Goal: Transaction & Acquisition: Book appointment/travel/reservation

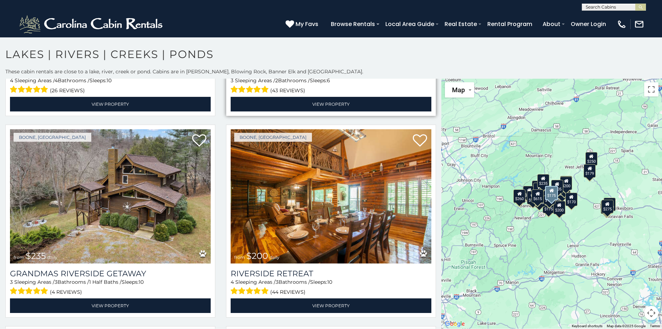
scroll to position [1034, 0]
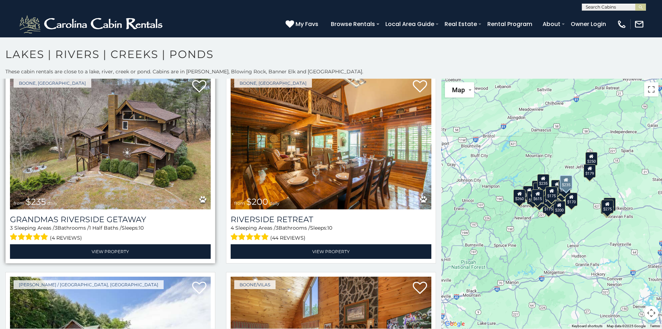
click at [146, 148] on img at bounding box center [110, 142] width 201 height 134
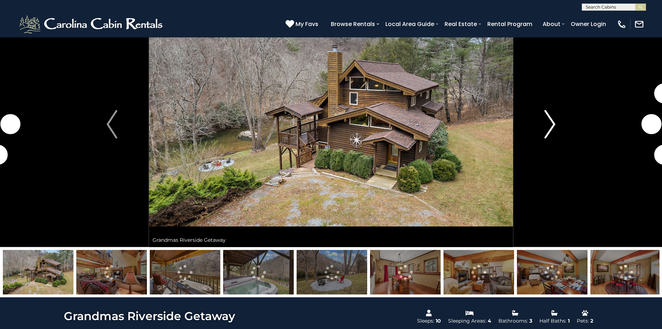
click at [549, 124] on img "Next" at bounding box center [550, 124] width 11 height 29
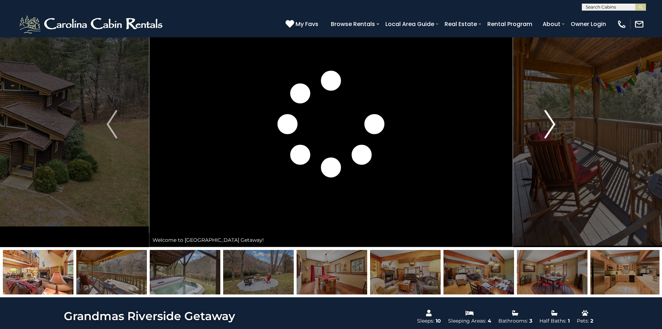
click at [549, 124] on img "Next" at bounding box center [550, 124] width 11 height 29
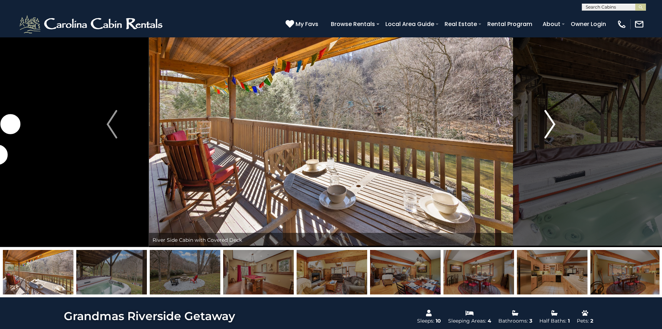
click at [549, 124] on img "Next" at bounding box center [550, 124] width 11 height 29
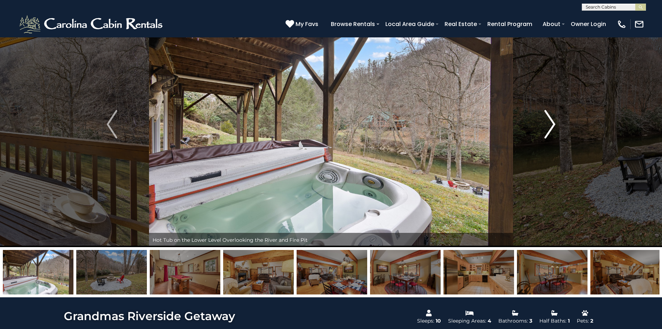
click at [549, 124] on img "Next" at bounding box center [550, 124] width 11 height 29
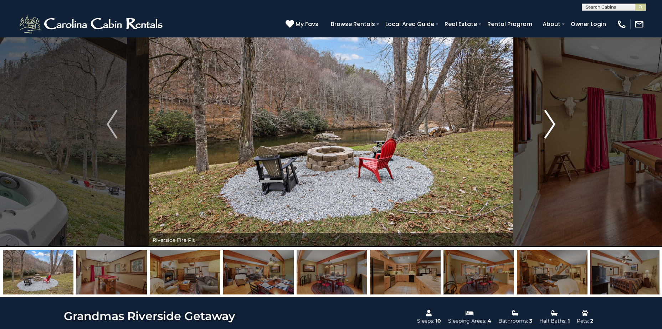
click at [549, 124] on img "Next" at bounding box center [550, 124] width 11 height 29
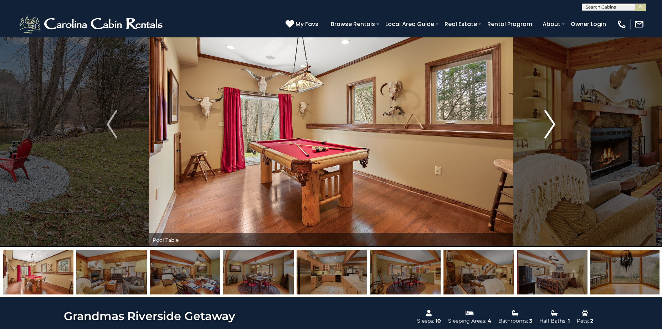
click at [549, 124] on img "Next" at bounding box center [550, 124] width 11 height 29
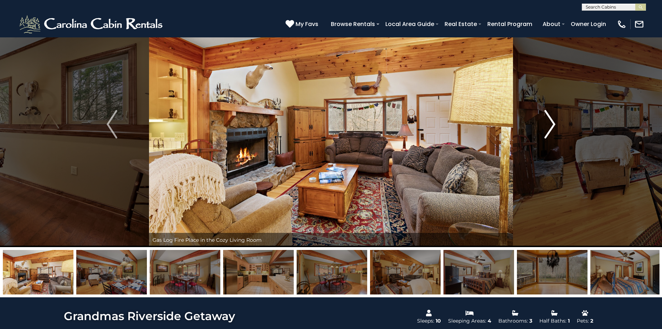
click at [549, 124] on img "Next" at bounding box center [550, 124] width 11 height 29
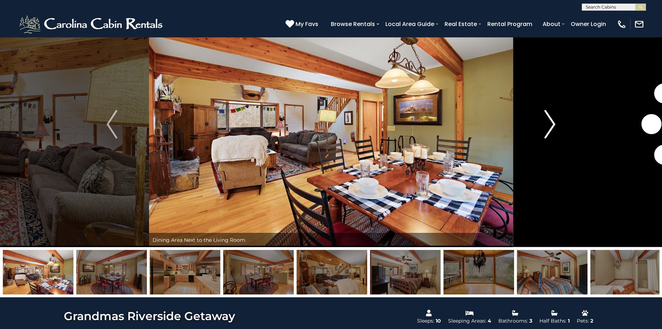
click at [549, 124] on img "Next" at bounding box center [550, 124] width 11 height 29
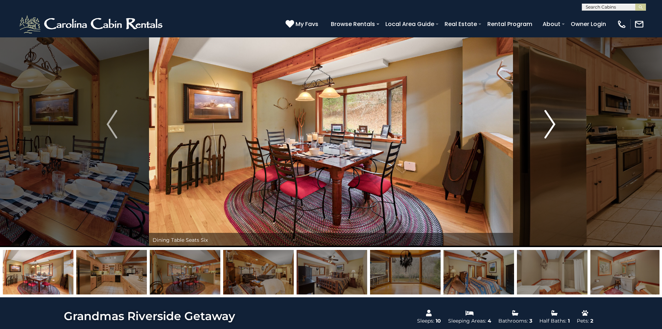
click at [549, 124] on img "Next" at bounding box center [550, 124] width 11 height 29
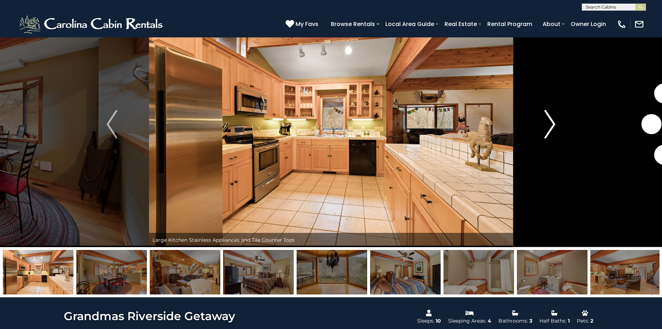
click at [549, 124] on img "Next" at bounding box center [550, 124] width 11 height 29
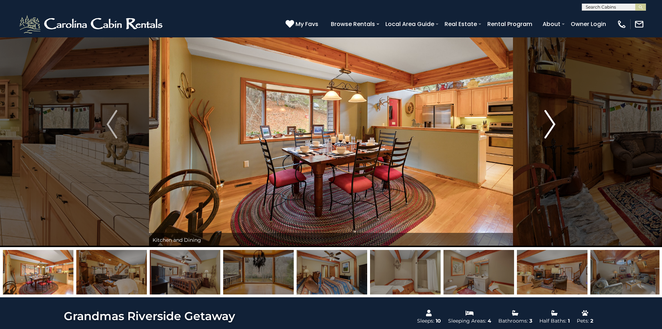
click at [549, 124] on img "Next" at bounding box center [550, 124] width 11 height 29
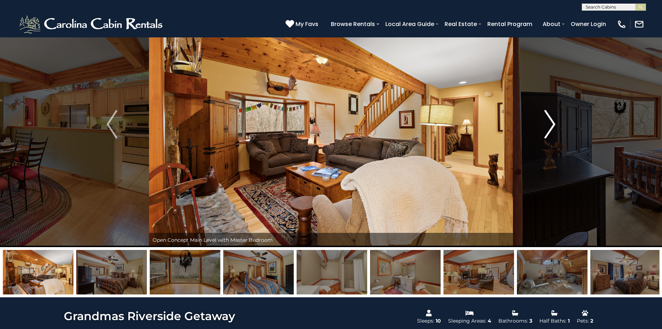
click at [549, 124] on img "Next" at bounding box center [550, 124] width 11 height 29
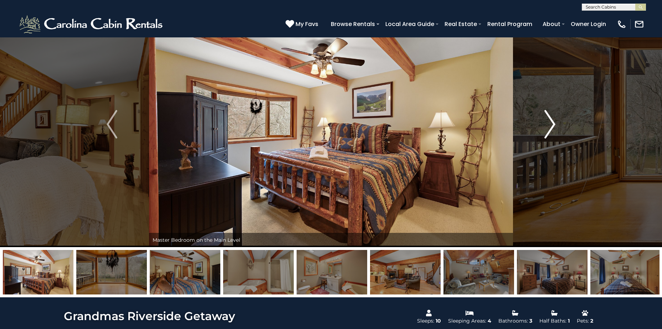
click at [549, 124] on img "Next" at bounding box center [550, 124] width 11 height 29
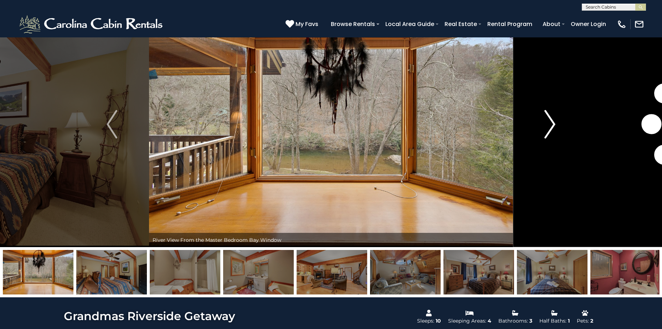
click at [549, 125] on img "Next" at bounding box center [550, 124] width 11 height 29
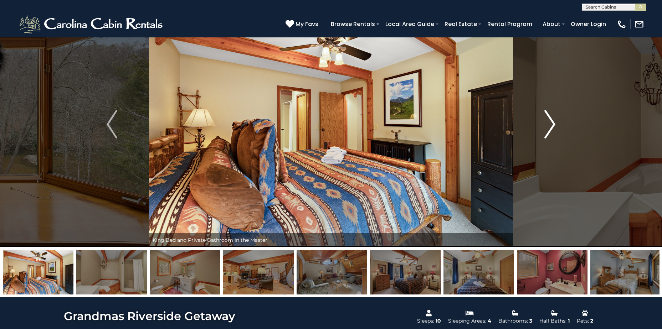
click at [549, 125] on img "Next" at bounding box center [550, 124] width 11 height 29
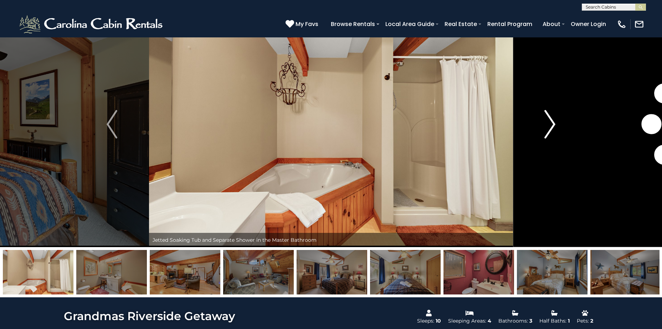
click at [549, 125] on img "Next" at bounding box center [550, 124] width 11 height 29
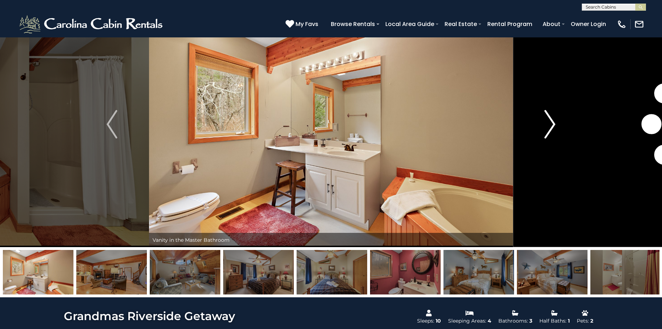
click at [549, 125] on img "Next" at bounding box center [550, 124] width 11 height 29
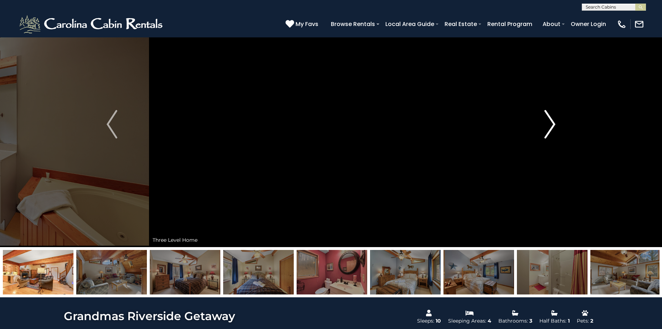
click at [548, 126] on img "Next" at bounding box center [550, 124] width 11 height 29
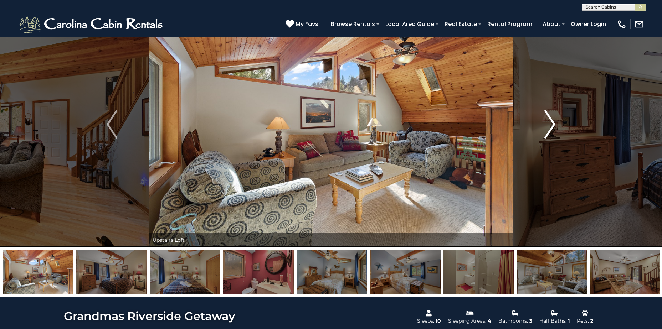
click at [548, 126] on img "Next" at bounding box center [550, 124] width 11 height 29
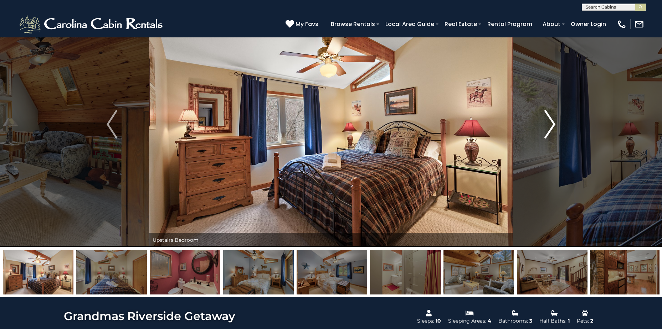
click at [548, 126] on img "Next" at bounding box center [550, 124] width 11 height 29
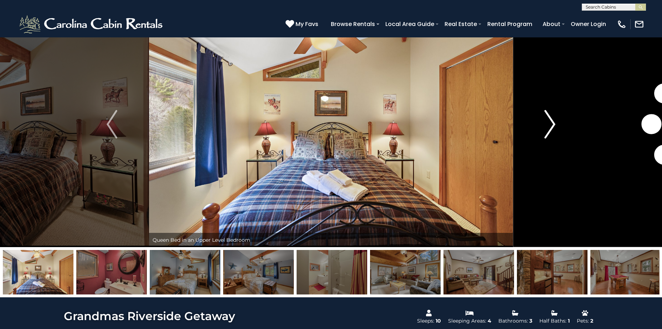
click at [548, 127] on img "Next" at bounding box center [550, 124] width 11 height 29
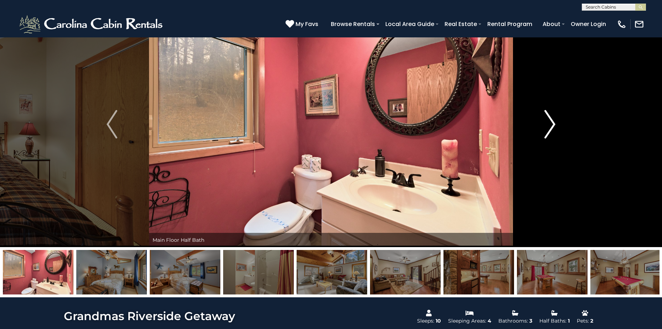
click at [548, 127] on img "Next" at bounding box center [550, 124] width 11 height 29
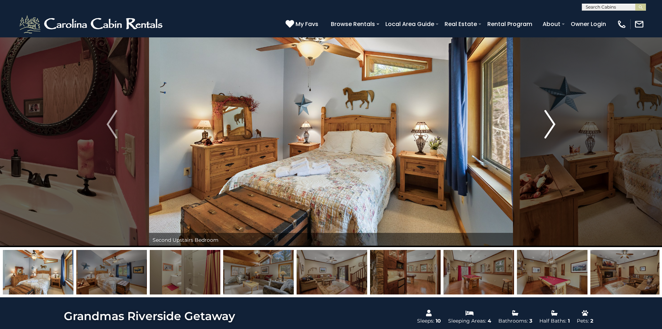
click at [548, 127] on img "Next" at bounding box center [550, 124] width 11 height 29
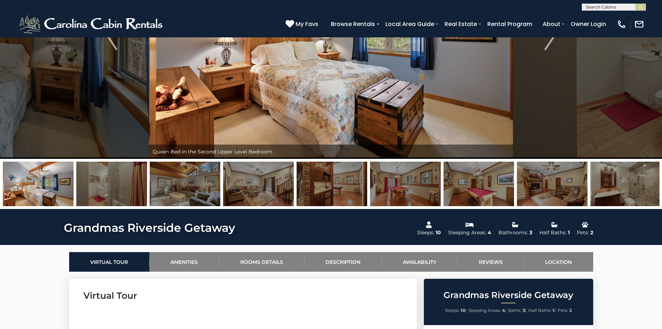
scroll to position [143, 0]
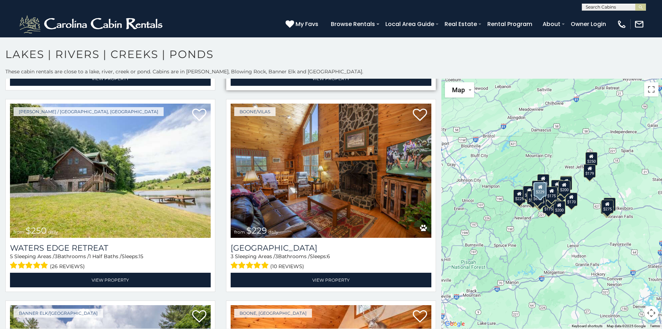
scroll to position [1212, 0]
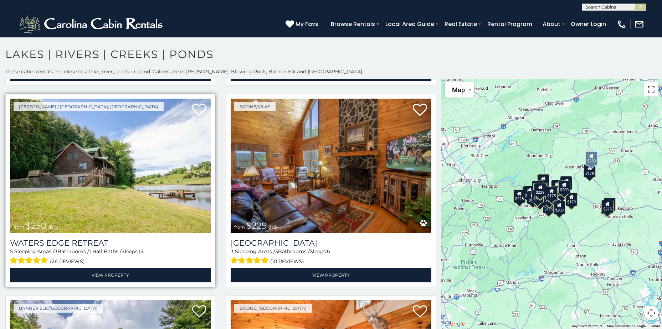
click at [111, 185] on img at bounding box center [110, 166] width 201 height 134
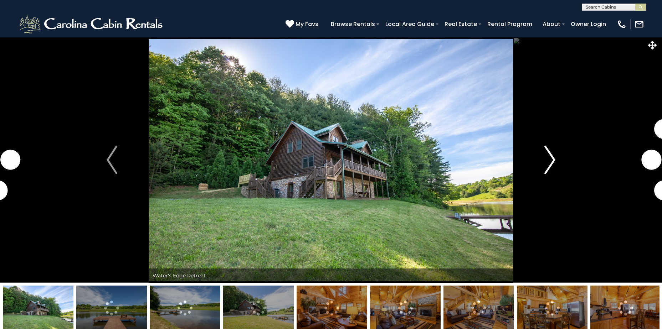
click at [550, 161] on img "Next" at bounding box center [550, 160] width 11 height 29
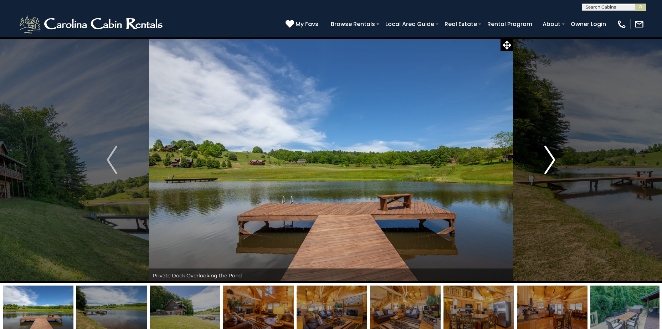
click at [550, 161] on img "Next" at bounding box center [550, 160] width 11 height 29
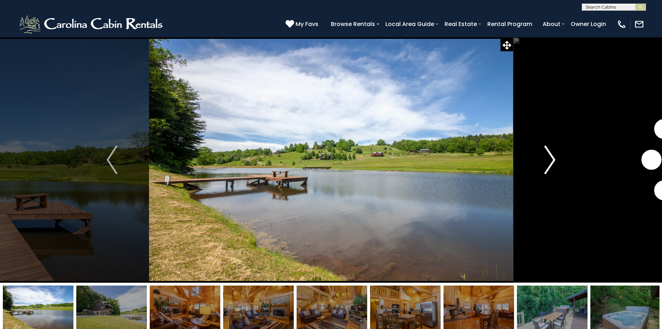
click at [550, 161] on img "Next" at bounding box center [550, 160] width 11 height 29
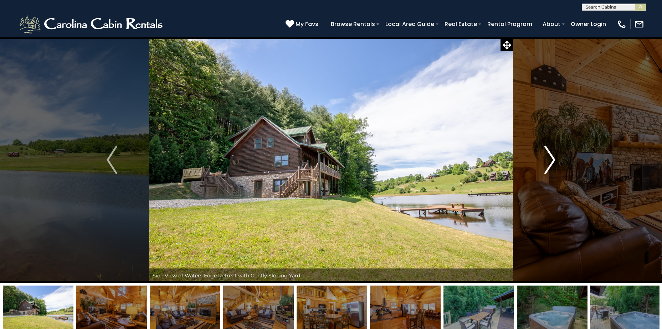
click at [550, 161] on img "Next" at bounding box center [550, 160] width 11 height 29
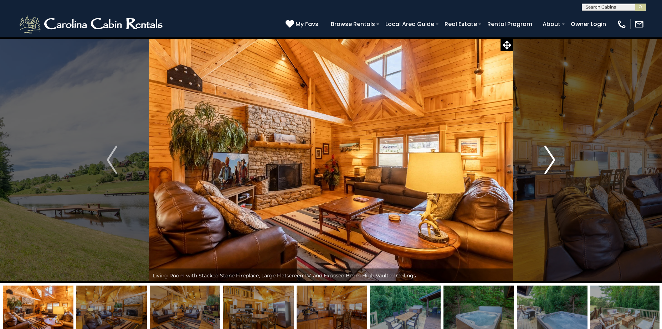
click at [550, 161] on img "Next" at bounding box center [550, 160] width 11 height 29
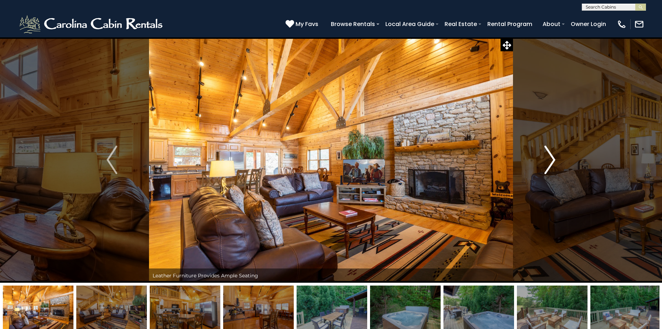
click at [550, 161] on img "Next" at bounding box center [550, 160] width 11 height 29
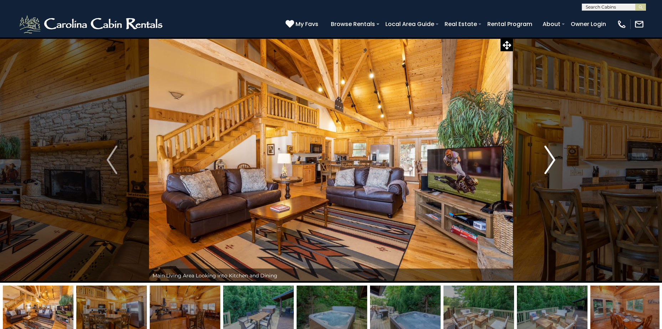
click at [550, 161] on img "Next" at bounding box center [550, 160] width 11 height 29
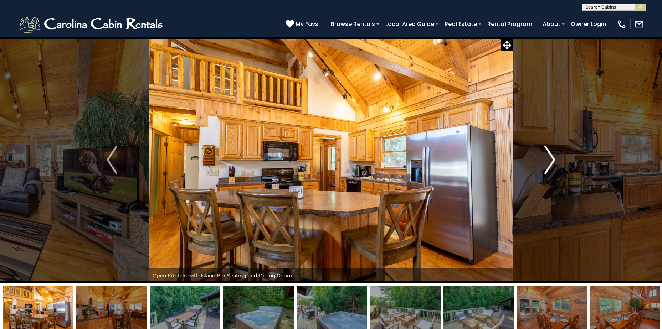
click at [550, 161] on img "Next" at bounding box center [550, 160] width 11 height 29
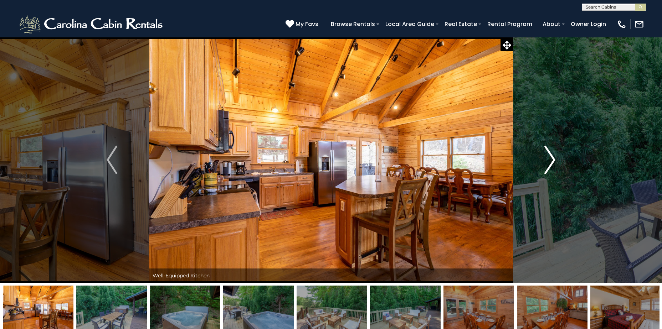
click at [550, 161] on img "Next" at bounding box center [550, 160] width 11 height 29
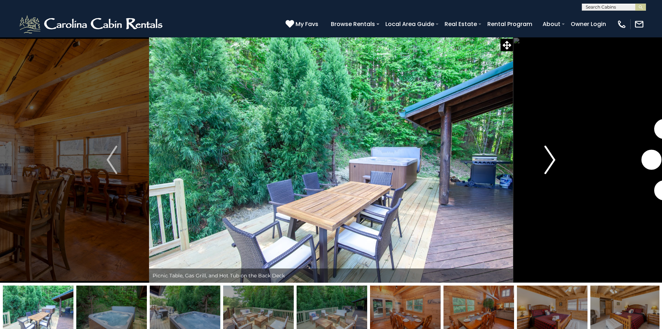
click at [550, 161] on img "Next" at bounding box center [550, 160] width 11 height 29
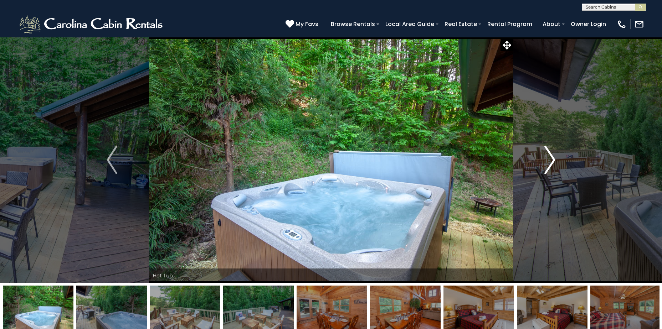
click at [550, 161] on img "Next" at bounding box center [550, 160] width 11 height 29
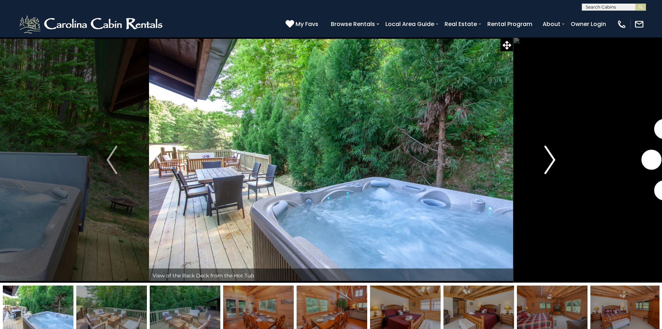
click at [550, 161] on img "Next" at bounding box center [550, 160] width 11 height 29
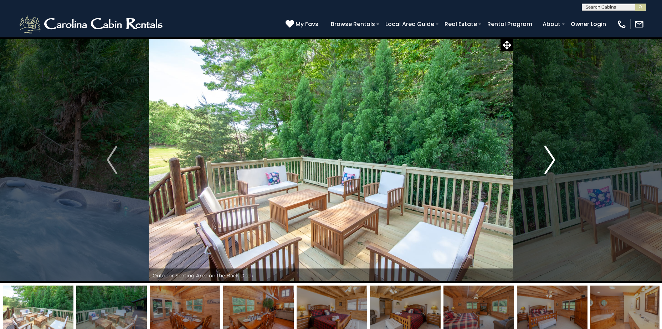
click at [550, 161] on img "Next" at bounding box center [550, 160] width 11 height 29
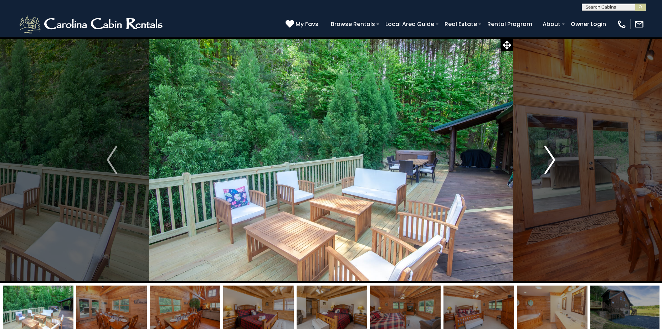
click at [550, 161] on img "Next" at bounding box center [550, 160] width 11 height 29
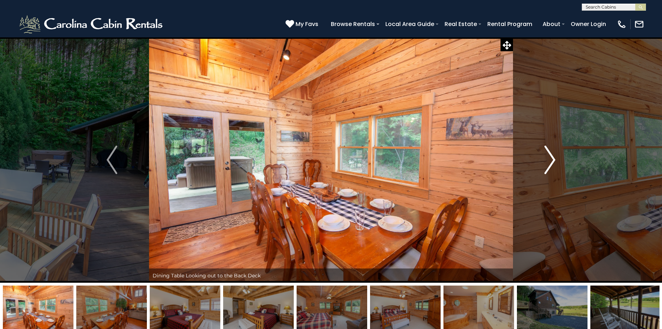
click at [550, 161] on img "Next" at bounding box center [550, 160] width 11 height 29
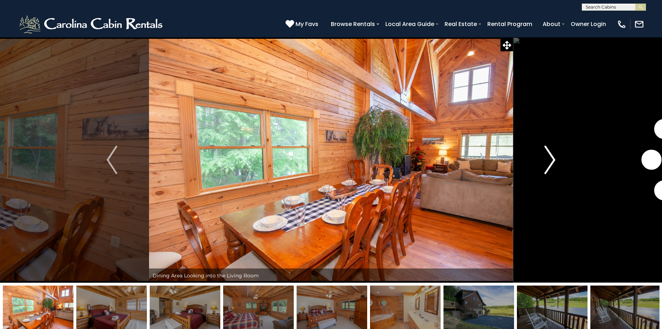
click at [550, 161] on img "Next" at bounding box center [550, 160] width 11 height 29
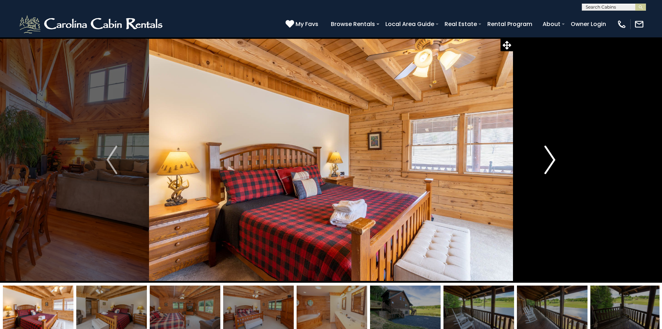
click at [550, 161] on img "Next" at bounding box center [550, 160] width 11 height 29
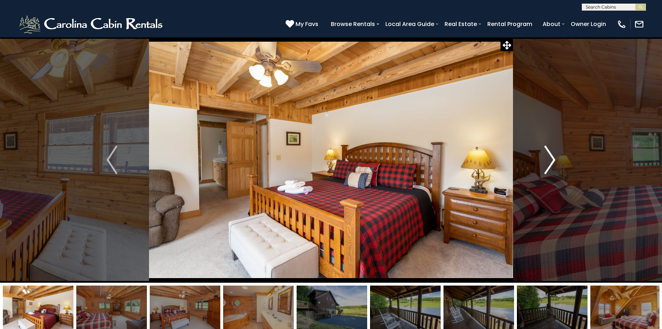
click at [550, 161] on img "Next" at bounding box center [550, 160] width 11 height 29
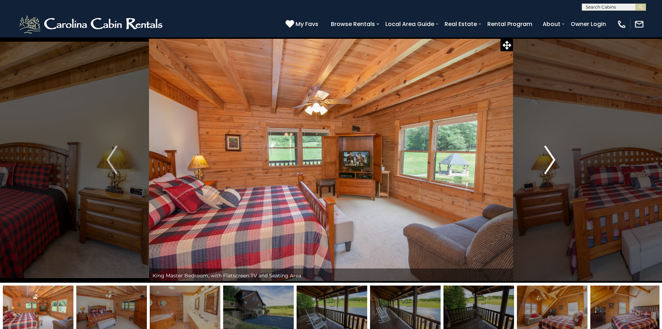
click at [550, 161] on img "Next" at bounding box center [550, 160] width 11 height 29
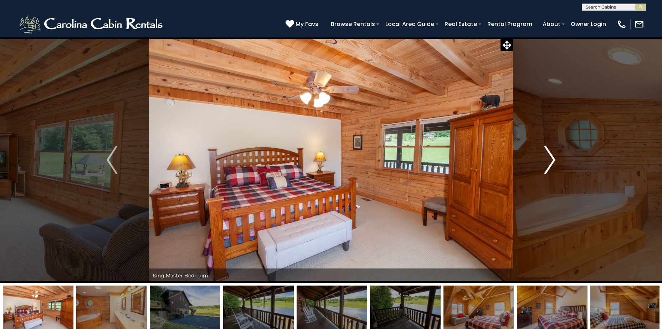
click at [550, 161] on img "Next" at bounding box center [550, 160] width 11 height 29
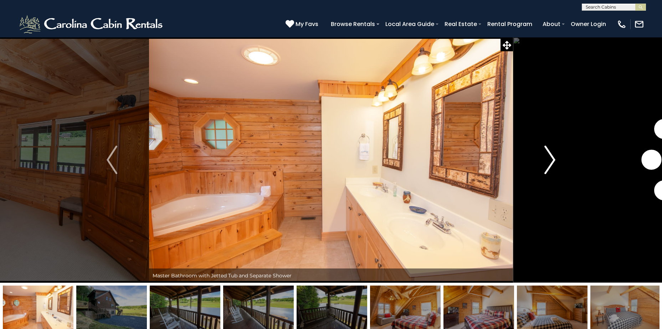
click at [550, 161] on img "Next" at bounding box center [550, 160] width 11 height 29
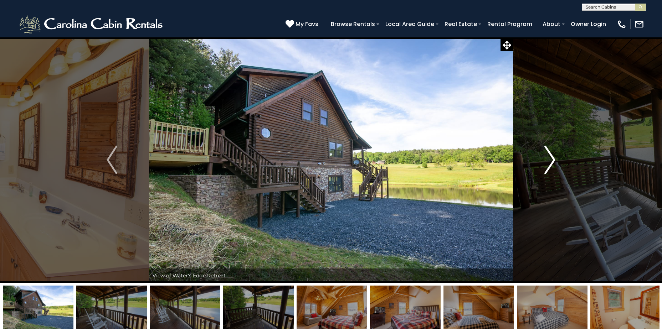
click at [550, 161] on img "Next" at bounding box center [550, 160] width 11 height 29
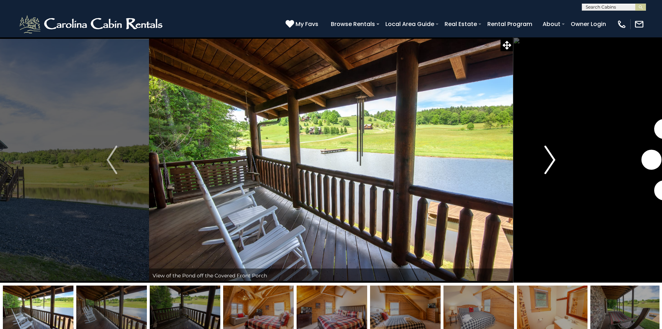
click at [549, 161] on img "Next" at bounding box center [550, 160] width 11 height 29
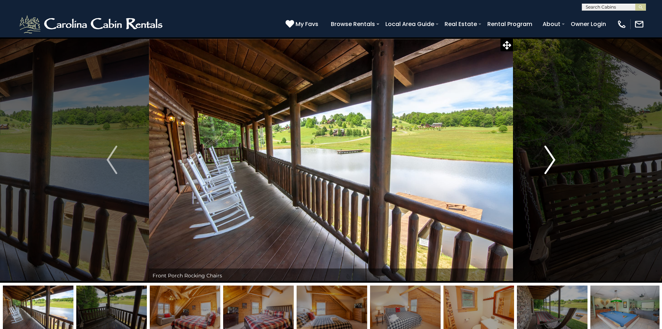
click at [549, 161] on img "Next" at bounding box center [550, 160] width 11 height 29
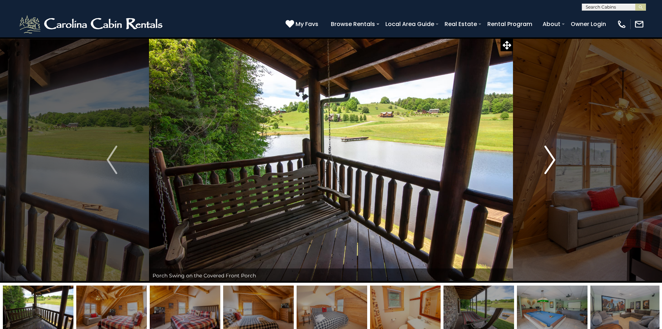
click at [547, 163] on img "Next" at bounding box center [550, 160] width 11 height 29
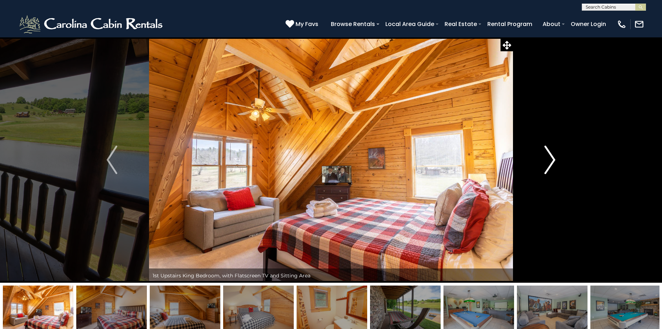
click at [545, 164] on img "Next" at bounding box center [550, 160] width 11 height 29
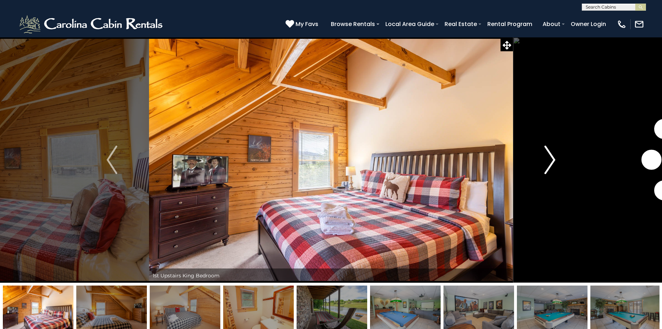
click at [545, 164] on img "Next" at bounding box center [550, 160] width 11 height 29
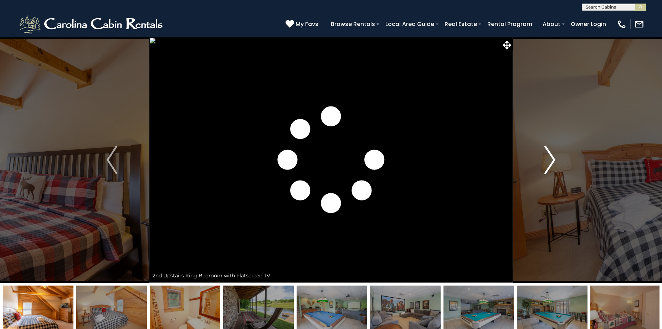
click at [545, 164] on img "Next" at bounding box center [550, 160] width 11 height 29
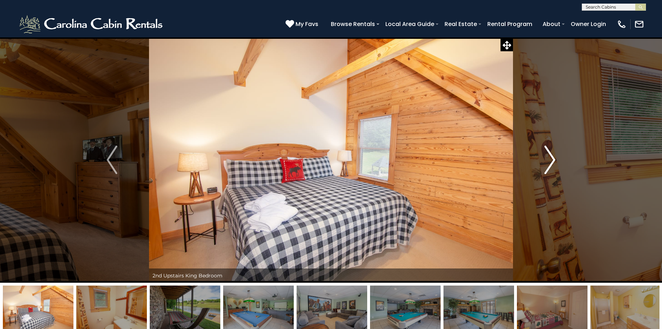
click at [545, 164] on img "Next" at bounding box center [550, 160] width 11 height 29
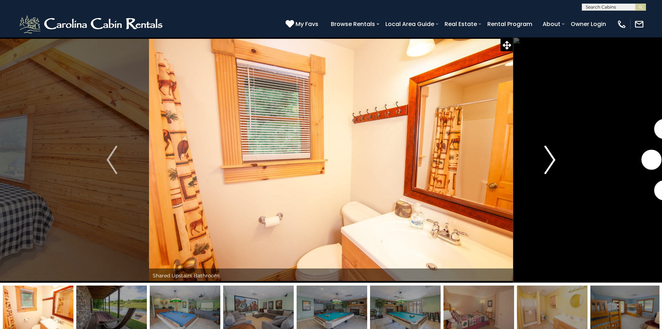
click at [545, 164] on img "Next" at bounding box center [550, 160] width 11 height 29
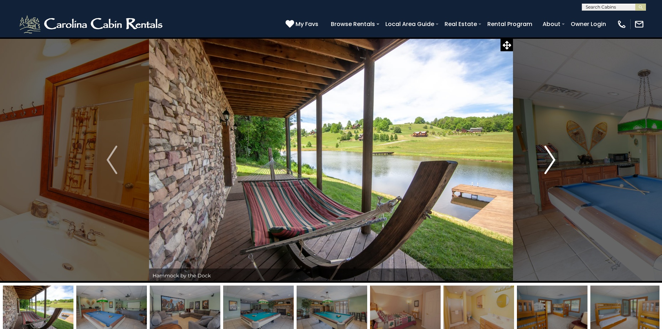
click at [545, 164] on img "Next" at bounding box center [550, 160] width 11 height 29
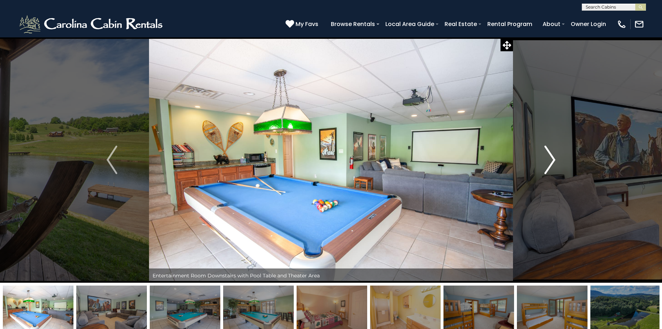
click at [545, 164] on img "Next" at bounding box center [550, 160] width 11 height 29
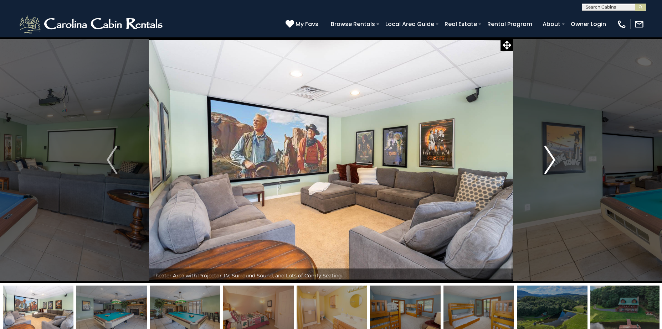
click at [545, 164] on img "Next" at bounding box center [550, 160] width 11 height 29
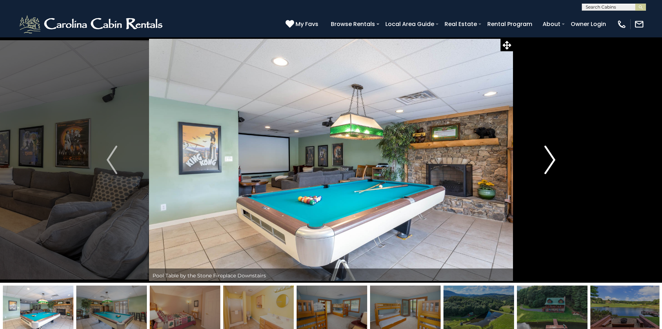
click at [545, 164] on img "Next" at bounding box center [550, 160] width 11 height 29
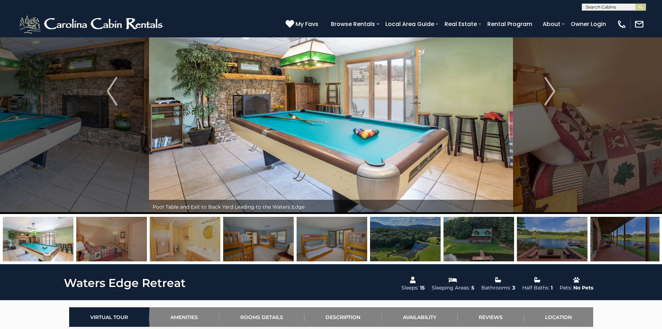
scroll to position [71, 0]
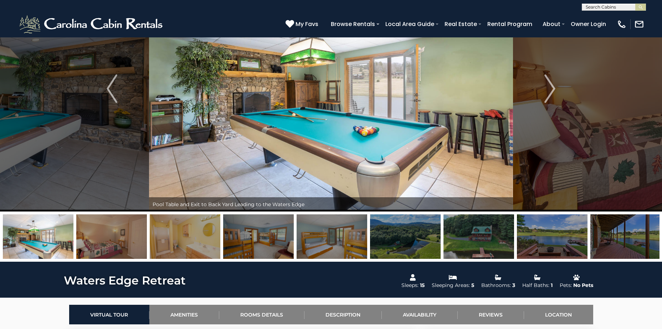
click at [476, 253] on img at bounding box center [478, 237] width 71 height 45
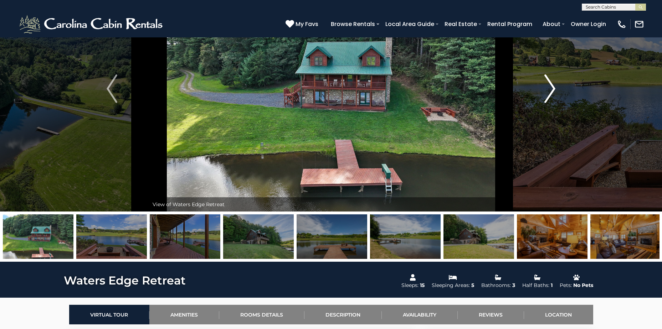
click at [549, 95] on img "Next" at bounding box center [550, 89] width 11 height 29
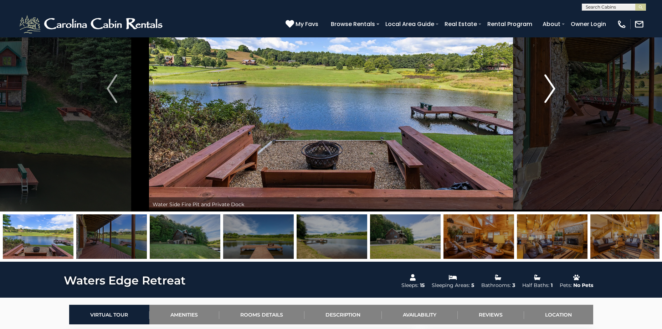
click at [549, 95] on img "Next" at bounding box center [550, 89] width 11 height 29
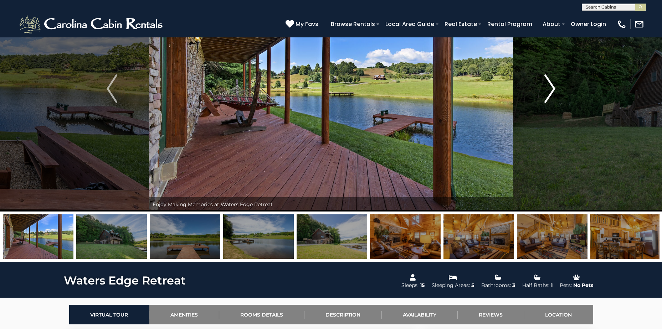
click at [550, 95] on img "Next" at bounding box center [550, 89] width 11 height 29
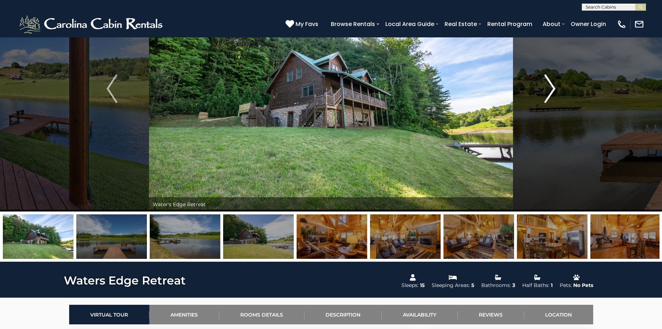
click at [550, 95] on img "Next" at bounding box center [550, 89] width 11 height 29
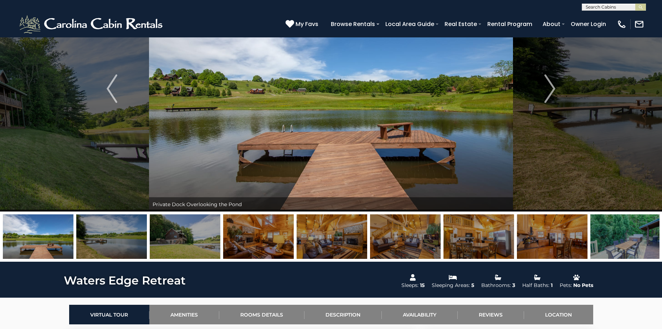
click at [513, 0] on button "Next" at bounding box center [550, 89] width 74 height 246
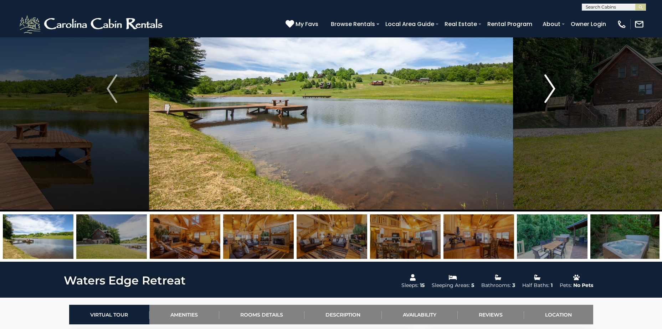
click at [548, 91] on img "Next" at bounding box center [550, 89] width 11 height 29
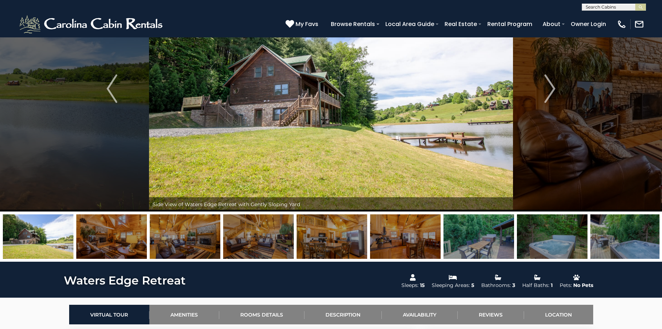
click at [513, 0] on button "Next" at bounding box center [550, 89] width 74 height 246
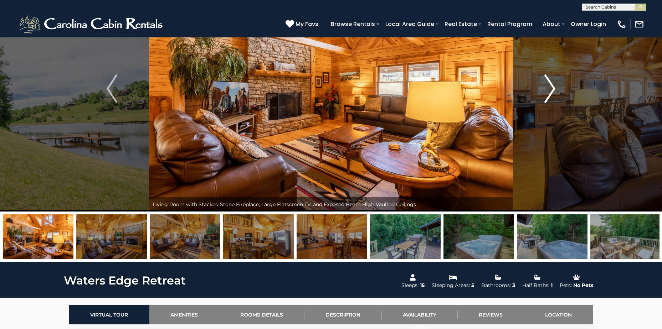
click at [549, 89] on img "Next" at bounding box center [550, 89] width 11 height 29
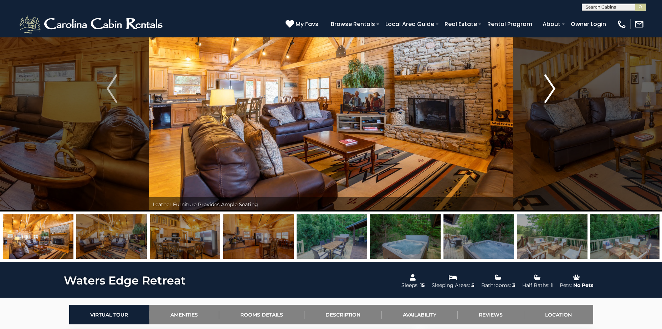
click at [549, 89] on img "Next" at bounding box center [550, 89] width 11 height 29
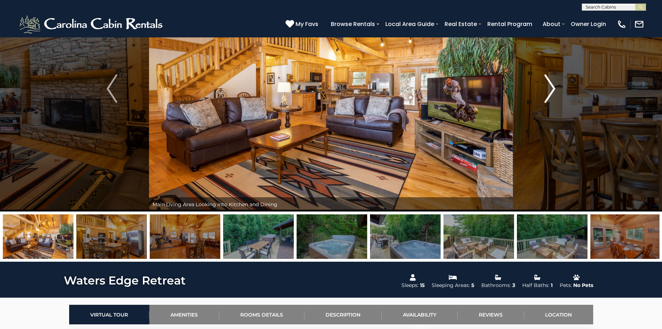
click at [549, 89] on img "Next" at bounding box center [550, 89] width 11 height 29
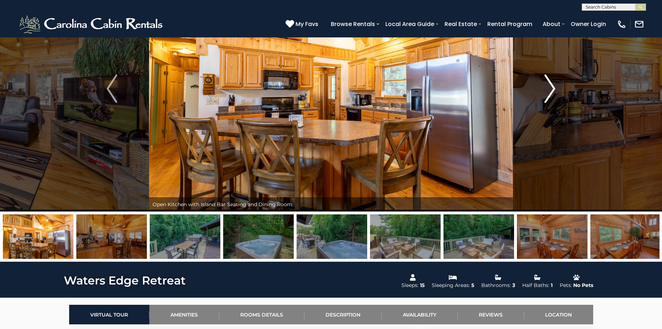
click at [549, 89] on img "Next" at bounding box center [550, 89] width 11 height 29
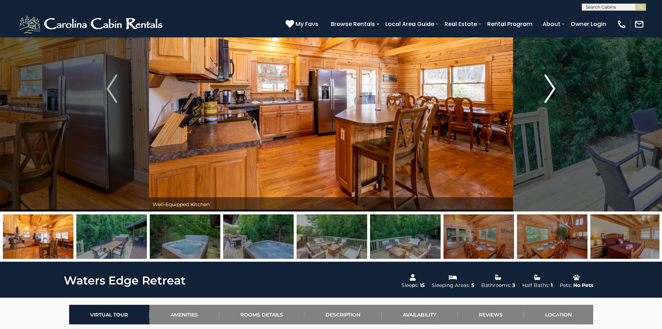
click at [549, 89] on img "Next" at bounding box center [550, 89] width 11 height 29
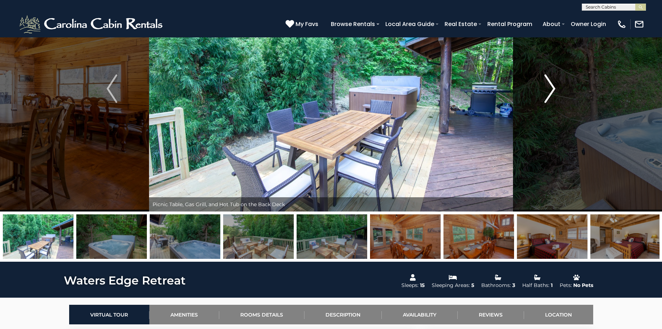
click at [549, 89] on img "Next" at bounding box center [550, 89] width 11 height 29
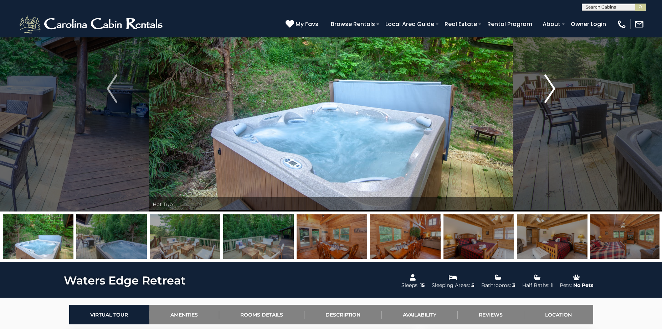
click at [548, 89] on img "Next" at bounding box center [550, 89] width 11 height 29
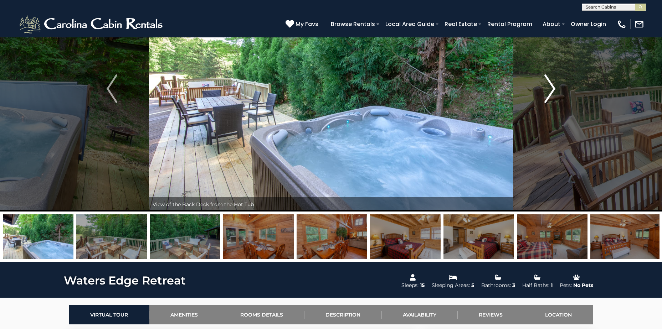
click at [548, 89] on img "Next" at bounding box center [550, 89] width 11 height 29
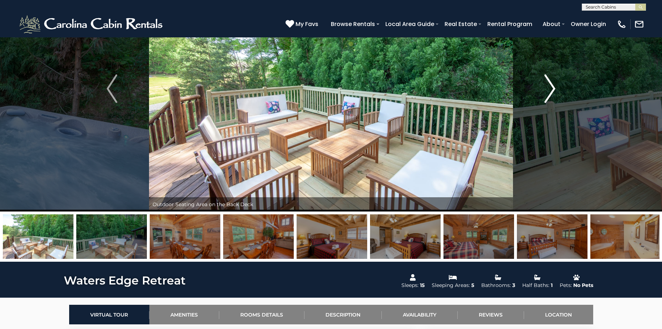
click at [548, 89] on img "Next" at bounding box center [550, 89] width 11 height 29
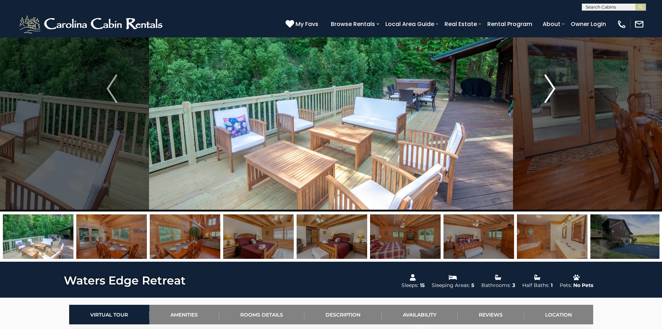
click at [548, 89] on img "Next" at bounding box center [550, 89] width 11 height 29
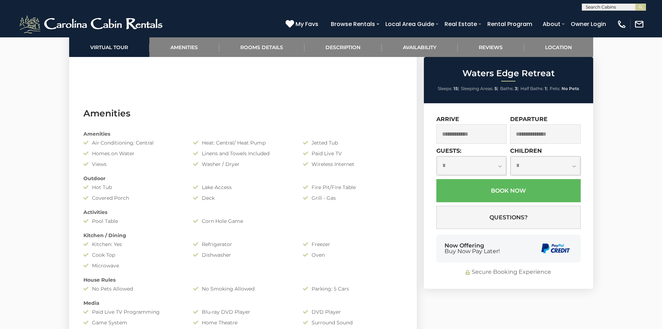
scroll to position [749, 0]
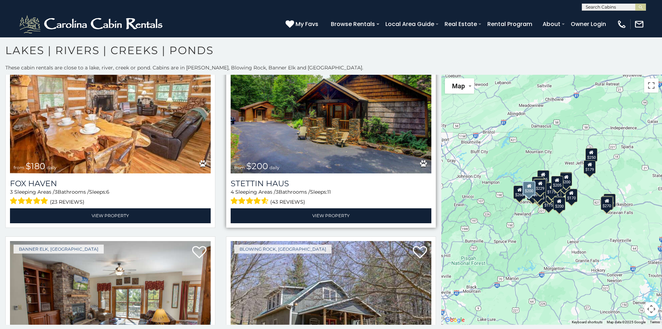
scroll to position [2032, 0]
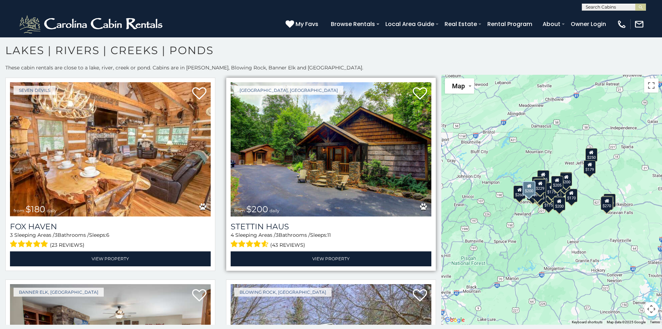
click at [409, 142] on img at bounding box center [331, 149] width 201 height 134
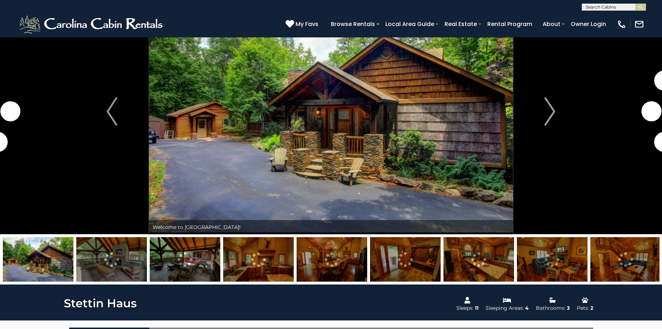
scroll to position [71, 0]
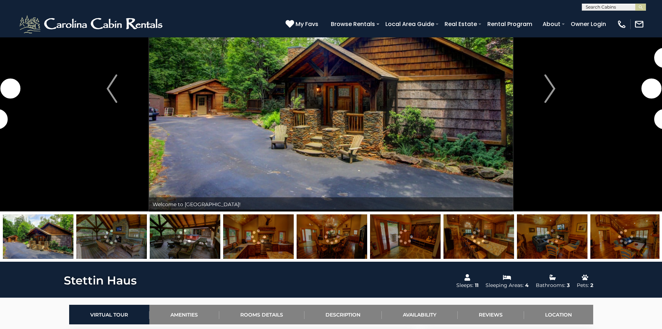
click at [423, 245] on img at bounding box center [405, 237] width 71 height 45
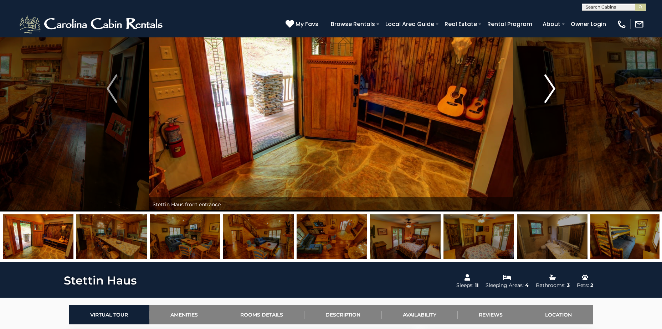
click at [549, 96] on img "Next" at bounding box center [550, 89] width 11 height 29
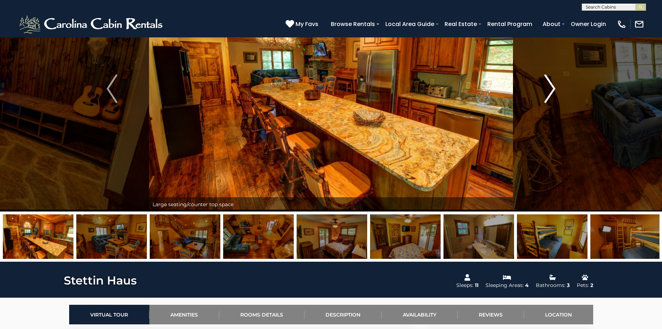
click at [549, 96] on img "Next" at bounding box center [550, 89] width 11 height 29
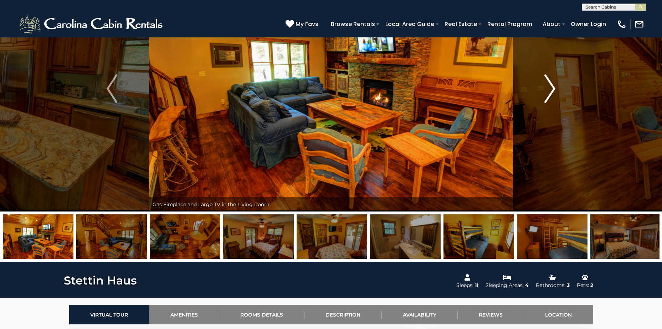
click at [549, 96] on img "Next" at bounding box center [550, 89] width 11 height 29
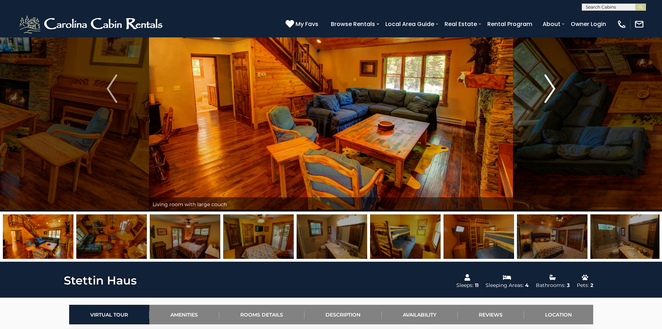
click at [549, 96] on img "Next" at bounding box center [550, 89] width 11 height 29
